Goal: Transaction & Acquisition: Purchase product/service

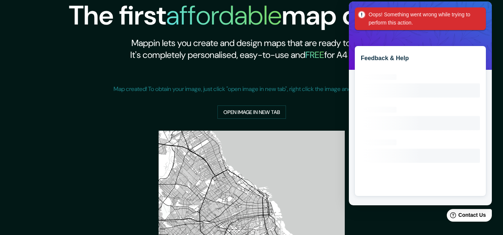
click at [475, 12] on span "Oops! Something went wrong while trying to perform this action." at bounding box center [420, 18] width 131 height 23
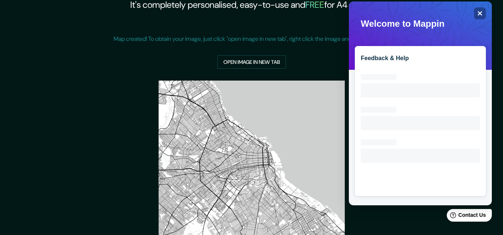
scroll to position [37, 0]
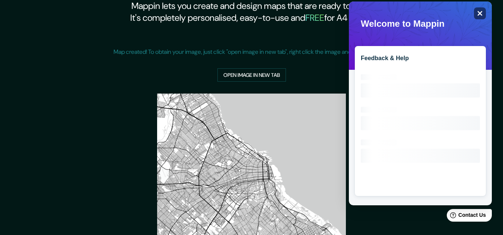
click at [483, 12] on div "Close" at bounding box center [480, 13] width 12 height 12
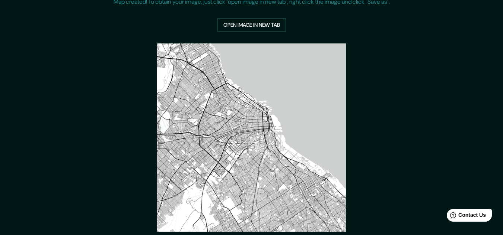
scroll to position [141, 0]
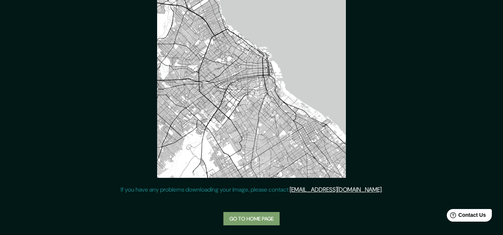
click at [261, 214] on link "Go to home page" at bounding box center [251, 219] width 56 height 14
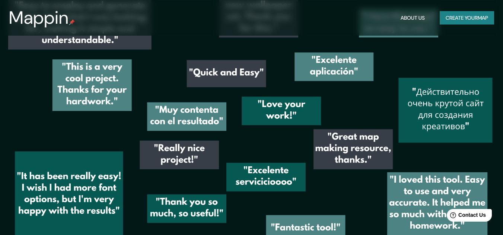
scroll to position [1004, 0]
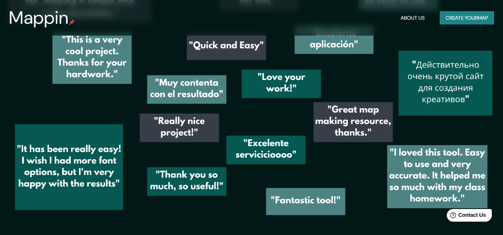
click at [482, 19] on button "Create your map" at bounding box center [466, 18] width 54 height 14
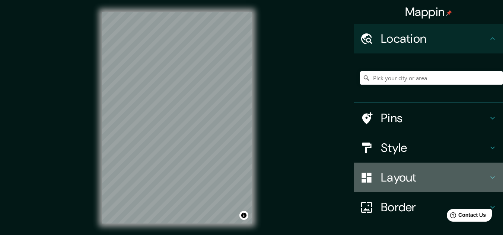
click at [417, 179] on h4 "Layout" at bounding box center [434, 177] width 107 height 15
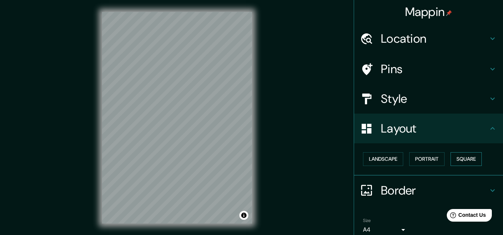
click at [454, 160] on button "Square" at bounding box center [465, 160] width 31 height 14
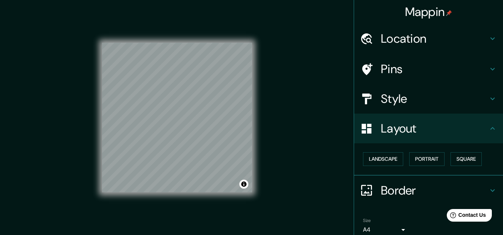
click at [98, 205] on div "© Mapbox © OpenStreetMap Improve this map" at bounding box center [177, 118] width 174 height 236
click at [234, 27] on div "© Mapbox © OpenStreetMap Improve this map" at bounding box center [177, 118] width 150 height 212
click at [268, 74] on div "Mappin Location Pins Style Layout Landscape Portrait Square Border Choose a bor…" at bounding box center [251, 124] width 503 height 248
click at [168, 22] on div "© Mapbox © OpenStreetMap Improve this map" at bounding box center [177, 118] width 150 height 212
click at [95, 109] on div "© Mapbox © OpenStreetMap Improve this map" at bounding box center [177, 118] width 174 height 236
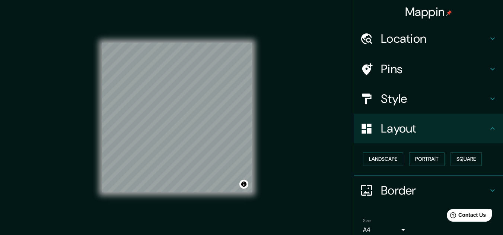
click at [93, 120] on div "© Mapbox © OpenStreetMap Improve this map" at bounding box center [177, 118] width 174 height 236
click at [141, 198] on div "© Mapbox © OpenStreetMap Improve this map" at bounding box center [177, 118] width 150 height 212
click at [72, 173] on div "Mappin Location Pins Style Layout Landscape Portrait Square Border Choose a bor…" at bounding box center [251, 124] width 503 height 248
click at [199, 126] on div "Mappin Location Pins Style Layout Landscape Portrait Square Border Choose a bor…" at bounding box center [251, 124] width 503 height 248
drag, startPoint x: 255, startPoint y: 123, endPoint x: 68, endPoint y: 153, distance: 189.1
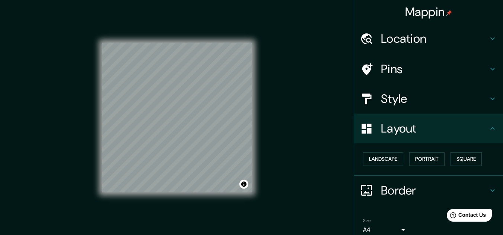
click at [62, 153] on div "Mappin Location Pins Style Layout Landscape Portrait Square Border Choose a bor…" at bounding box center [251, 124] width 503 height 248
click at [69, 179] on div "Mappin Location Pins Style Layout Landscape Portrait Square Border Choose a bor…" at bounding box center [251, 124] width 503 height 248
click at [85, 120] on div "Mappin Location Pins Style Layout Landscape Portrait Square Border Choose a bor…" at bounding box center [251, 124] width 503 height 248
click at [269, 125] on div "Mappin Location Pins Style Layout Landscape Portrait Square Border Choose a bor…" at bounding box center [251, 124] width 503 height 248
click at [55, 124] on div "Mappin Location Pins Style Layout Landscape Portrait Square Border Choose a bor…" at bounding box center [251, 124] width 503 height 248
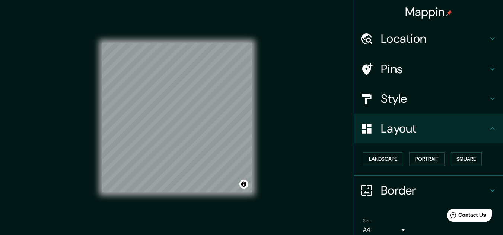
click at [420, 101] on h4 "Style" at bounding box center [434, 99] width 107 height 15
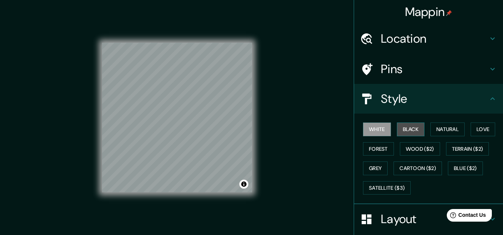
click at [411, 126] on button "Black" at bounding box center [411, 130] width 28 height 14
click at [212, 38] on div "© Mapbox © OpenStreetMap Improve this map" at bounding box center [177, 118] width 150 height 212
click at [228, 101] on div "Mappin Location Pins Style White Black Natural Love Forest Wood ($2) Terrain ($…" at bounding box center [251, 124] width 503 height 248
drag, startPoint x: 272, startPoint y: 91, endPoint x: 127, endPoint y: 211, distance: 188.1
click at [126, 212] on div "© Mapbox © OpenStreetMap Improve this map" at bounding box center [177, 118] width 150 height 212
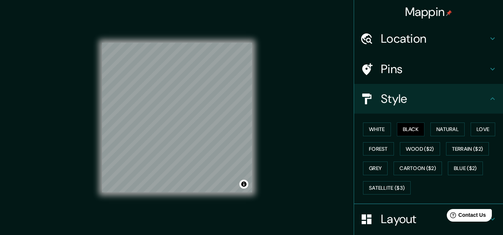
click at [186, 199] on div "© Mapbox © OpenStreetMap Improve this map" at bounding box center [177, 118] width 150 height 212
click at [400, 76] on h4 "Pins" at bounding box center [434, 69] width 107 height 15
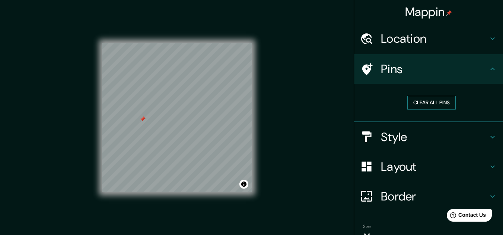
click at [417, 103] on button "Clear all pins" at bounding box center [431, 103] width 48 height 14
